Goal: Information Seeking & Learning: Learn about a topic

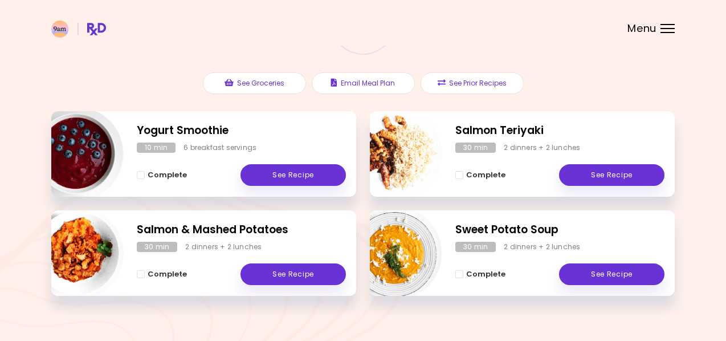
scroll to position [116, 0]
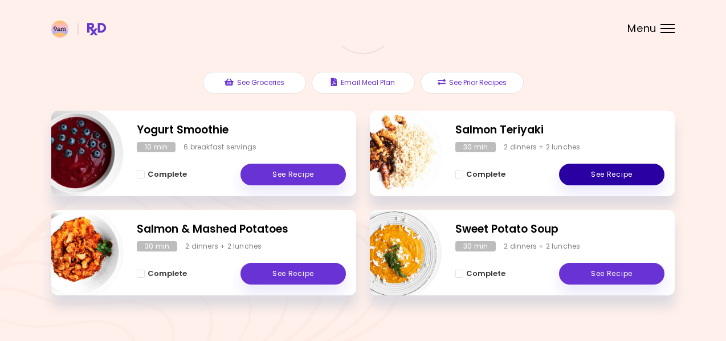
click at [608, 177] on link "See Recipe" at bounding box center [611, 175] width 105 height 22
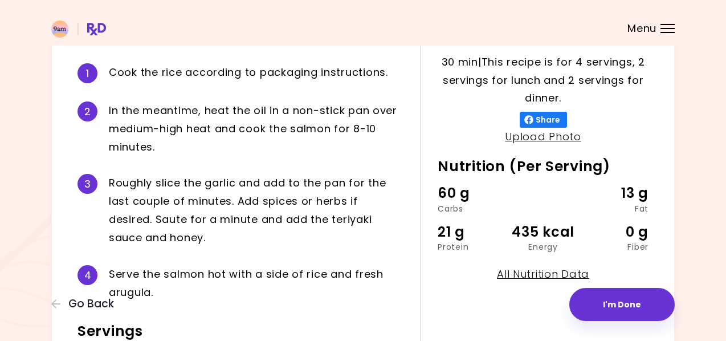
scroll to position [253, 0]
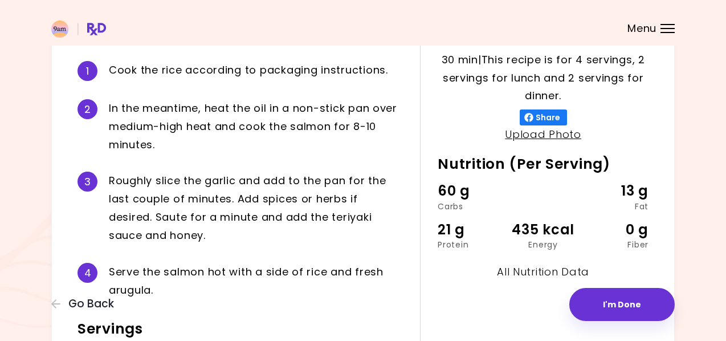
click at [533, 272] on link "All Nutrition Data" at bounding box center [543, 271] width 92 height 14
select select "*"
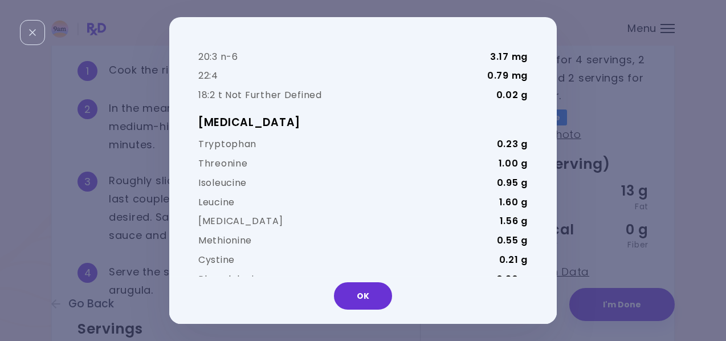
scroll to position [2699, 0]
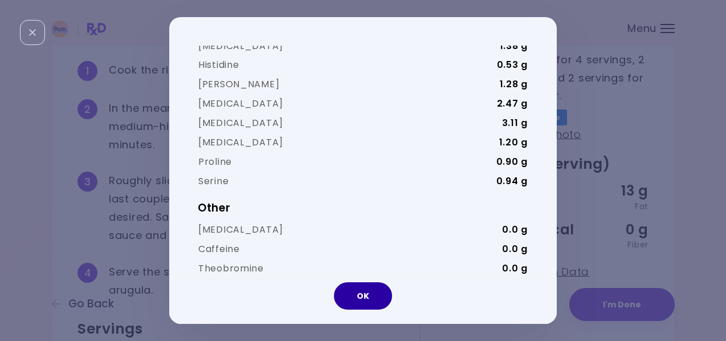
click at [371, 300] on button "OK" at bounding box center [363, 295] width 58 height 27
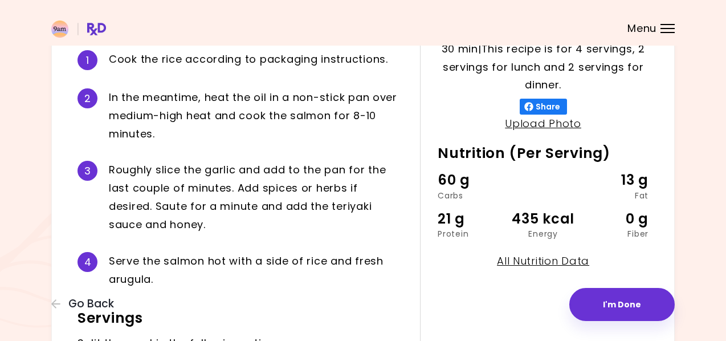
scroll to position [210, 0]
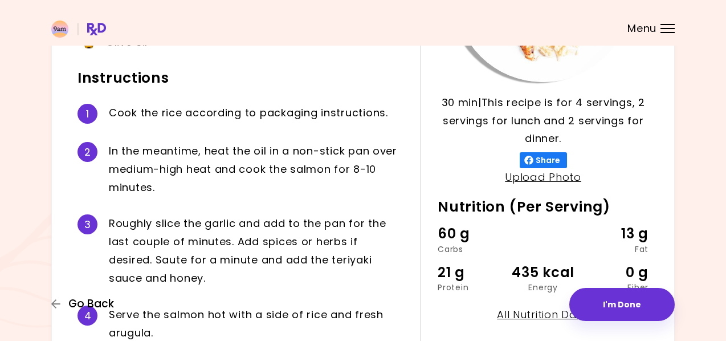
click at [58, 301] on icon "button" at bounding box center [56, 304] width 10 height 10
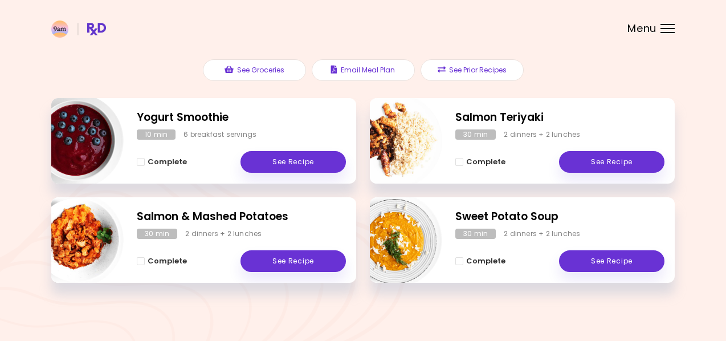
scroll to position [133, 0]
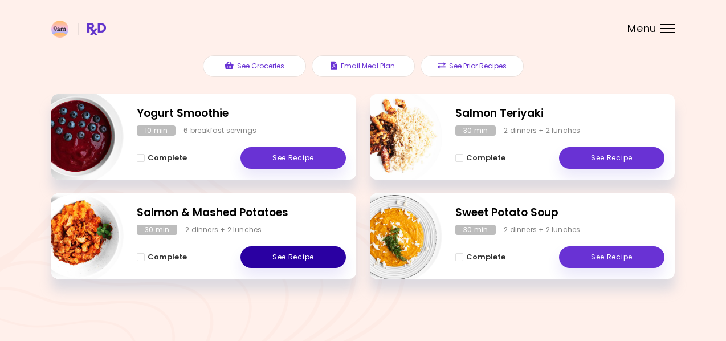
click at [307, 256] on link "See Recipe" at bounding box center [292, 257] width 105 height 22
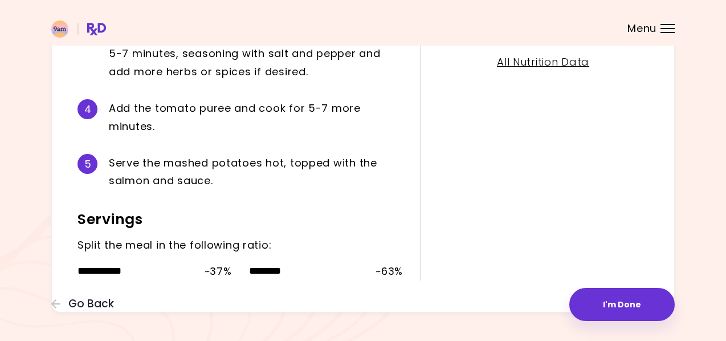
scroll to position [471, 0]
